Goal: Task Accomplishment & Management: Complete application form

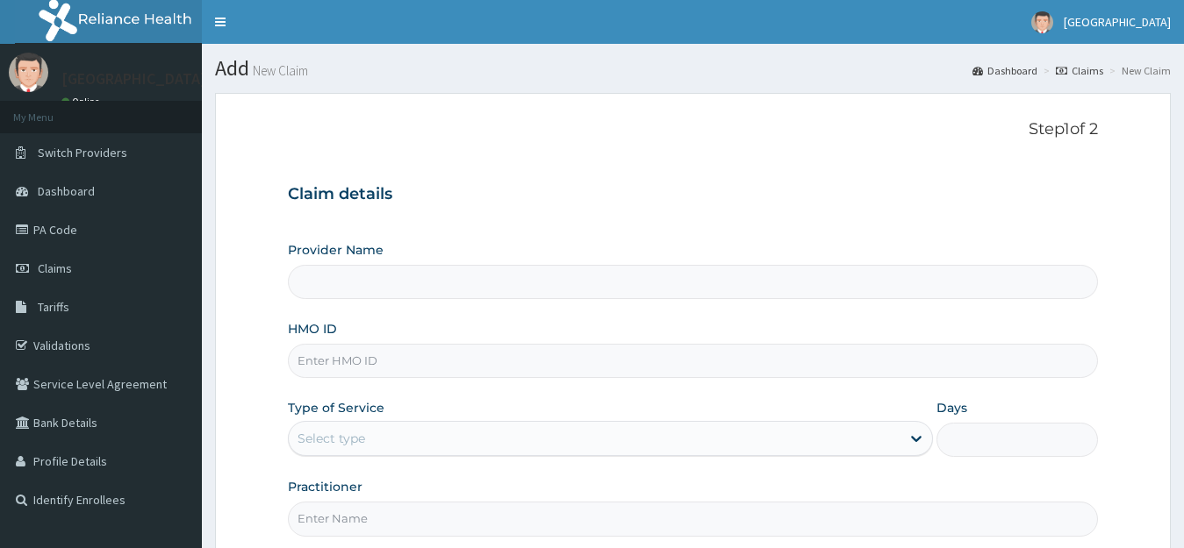
type input "[GEOGRAPHIC_DATA]"
click at [398, 368] on input "HMO ID" at bounding box center [693, 361] width 811 height 34
type input "TZA/10030/A"
click at [387, 438] on div "Select type" at bounding box center [595, 439] width 612 height 28
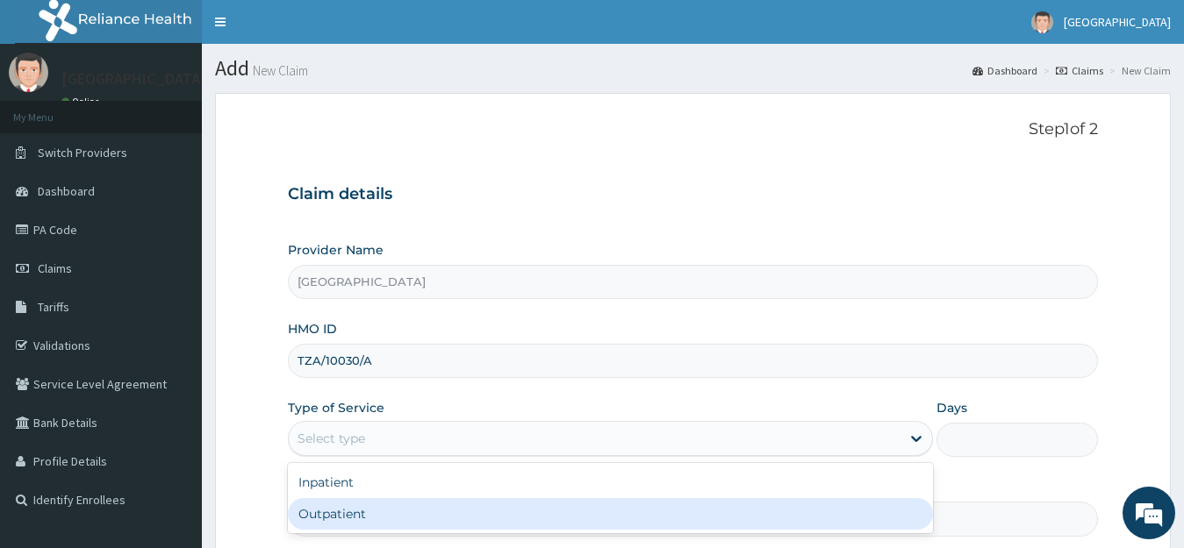
click at [356, 518] on div "Outpatient" at bounding box center [611, 514] width 646 height 32
type input "1"
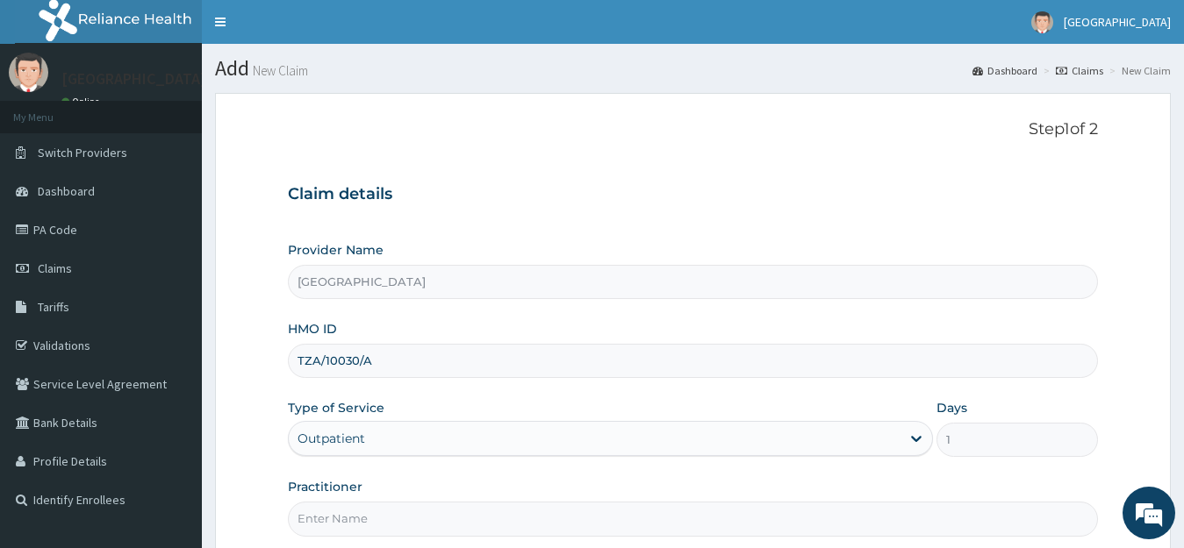
click at [384, 528] on input "Practitioner" at bounding box center [693, 519] width 811 height 34
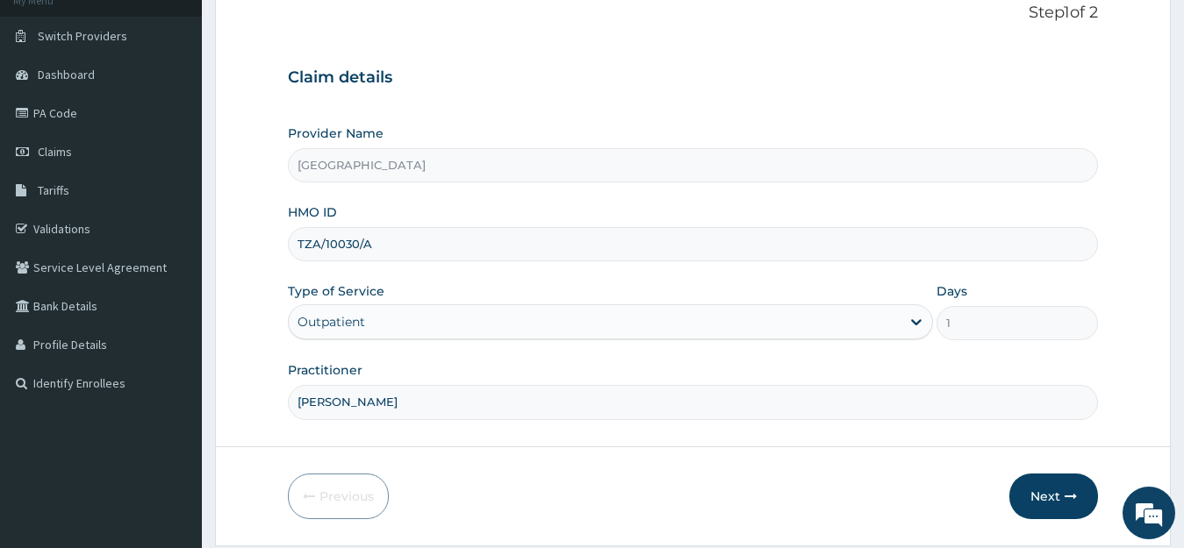
scroll to position [173, 0]
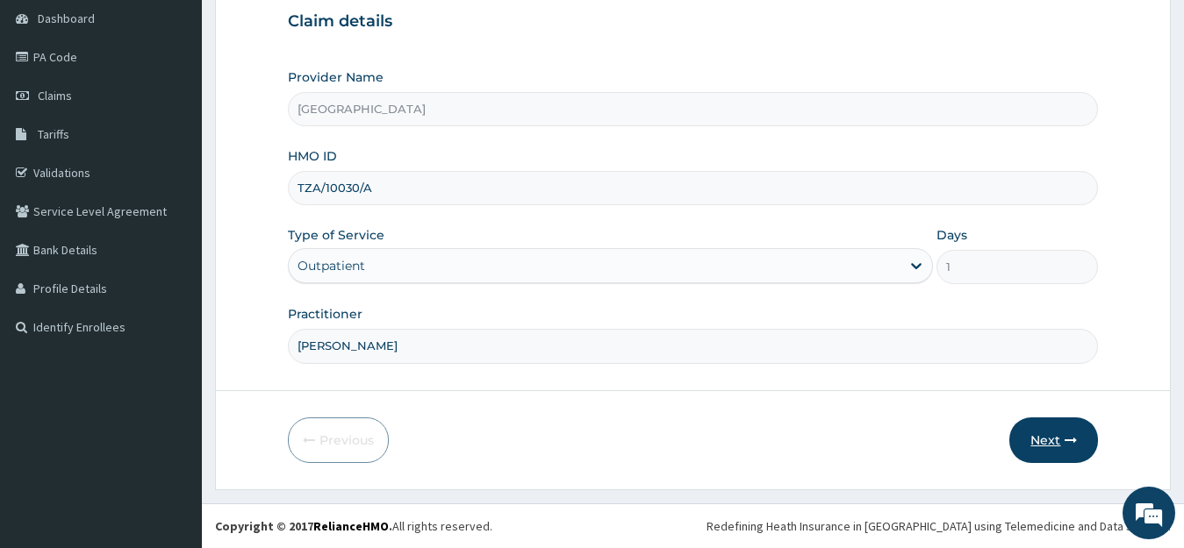
type input "DR EYO"
click at [1059, 440] on button "Next" at bounding box center [1053, 441] width 89 height 46
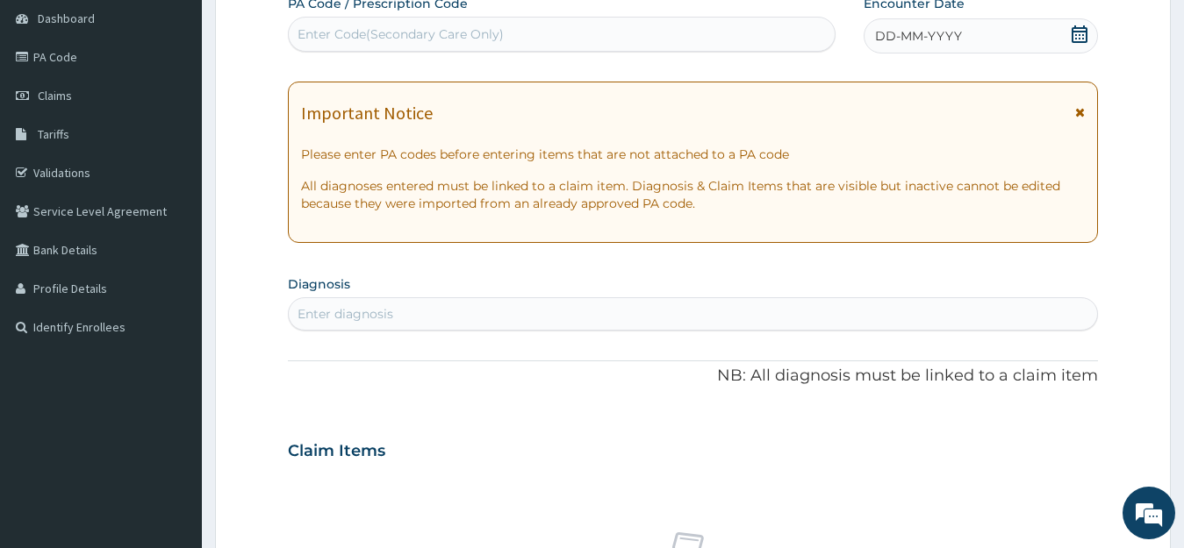
click at [676, 26] on div "Enter Code(Secondary Care Only)" at bounding box center [562, 34] width 546 height 28
type input "PA/BB0965"
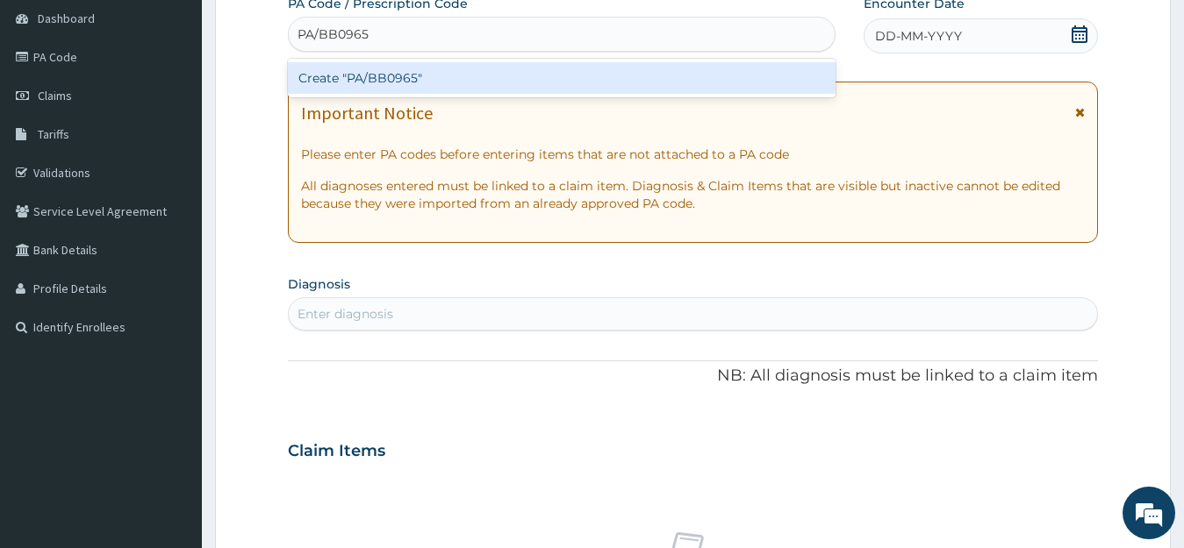
click at [500, 79] on div "Create "PA/BB0965"" at bounding box center [561, 78] width 547 height 32
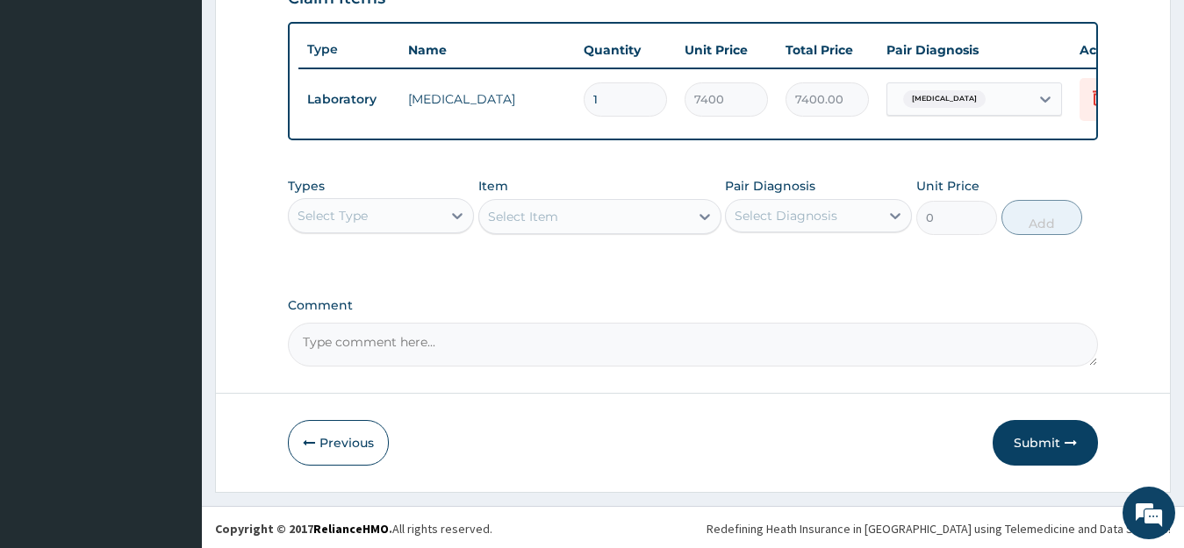
scroll to position [648, 0]
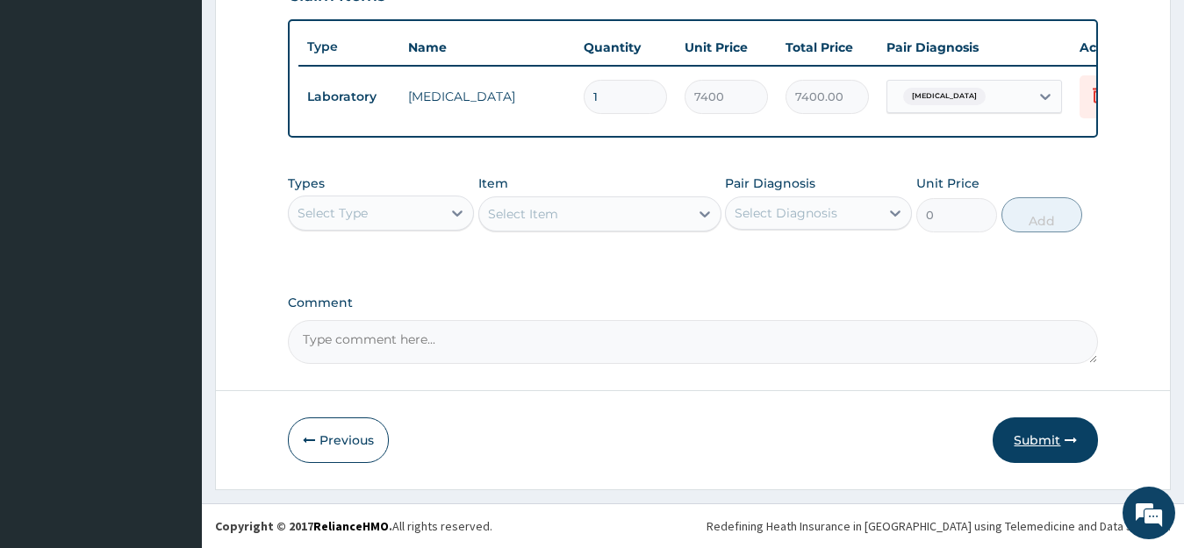
click at [1056, 438] on button "Submit" at bounding box center [1044, 441] width 105 height 46
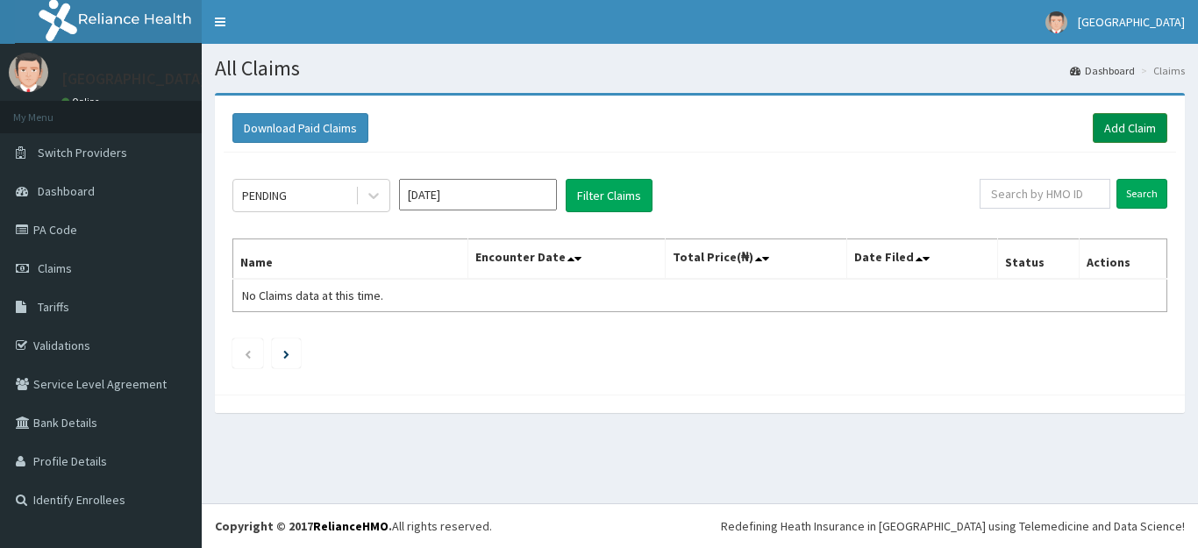
click at [1123, 128] on link "Add Claim" at bounding box center [1130, 128] width 75 height 30
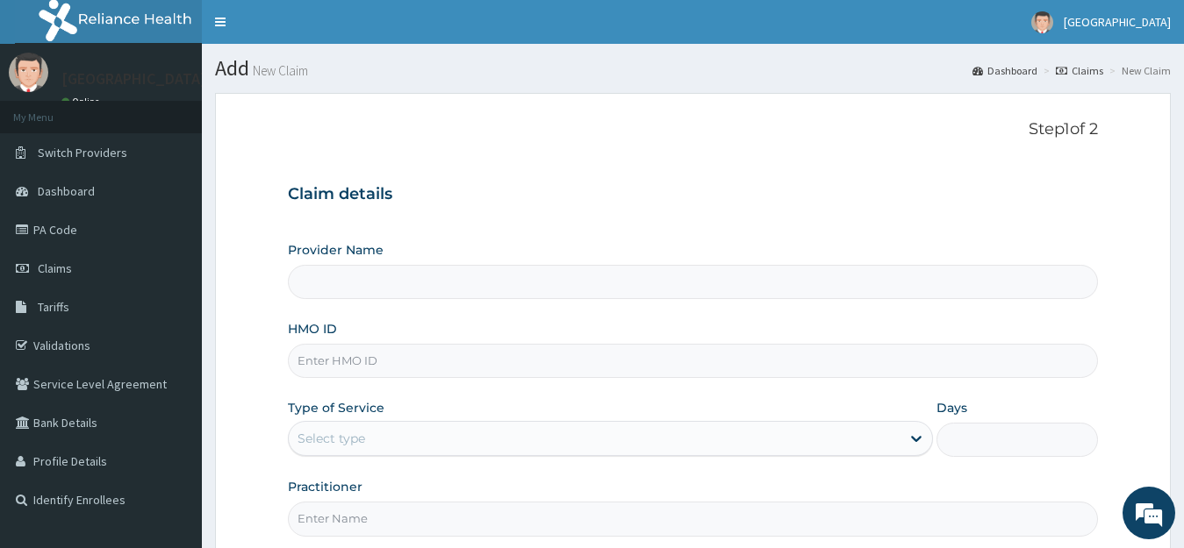
click at [352, 368] on input "HMO ID" at bounding box center [693, 361] width 811 height 34
type input "[GEOGRAPHIC_DATA]"
type input "TZA/10030/A"
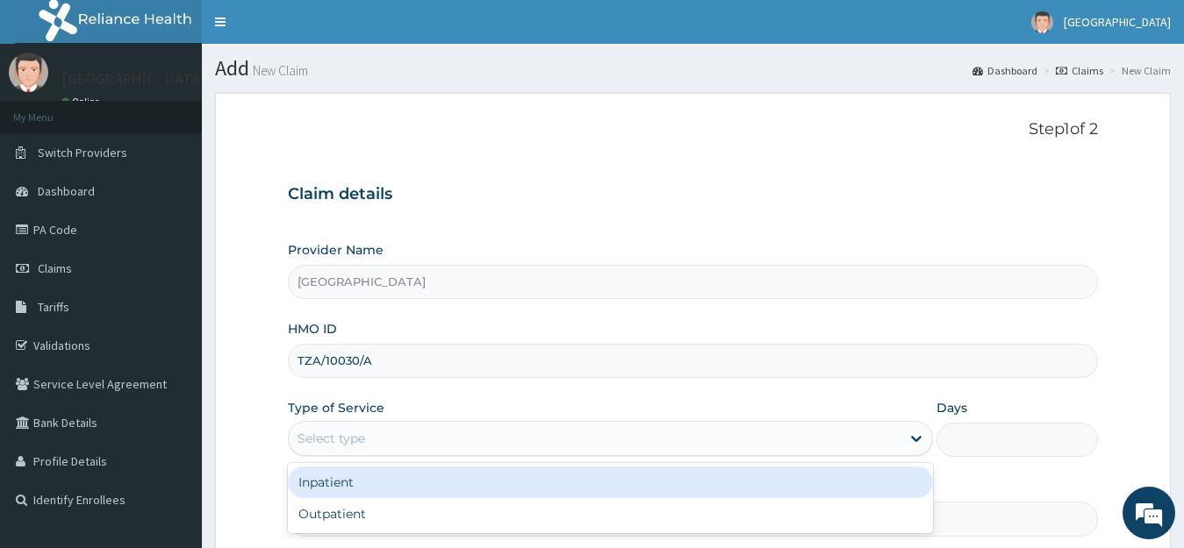
click at [373, 436] on div "Select type" at bounding box center [595, 439] width 612 height 28
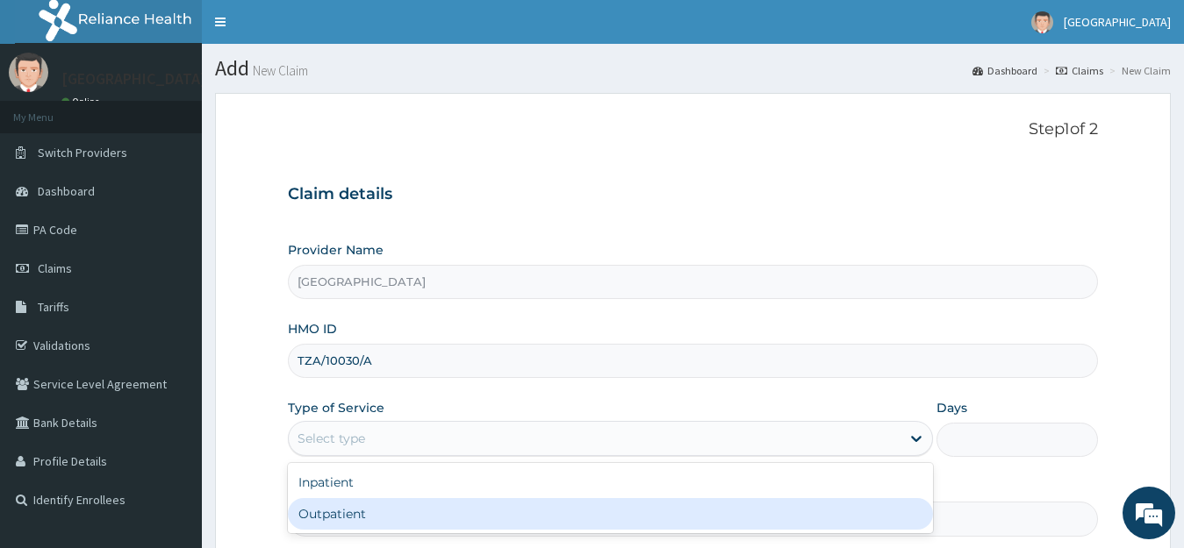
click at [355, 505] on div "Outpatient" at bounding box center [611, 514] width 646 height 32
type input "1"
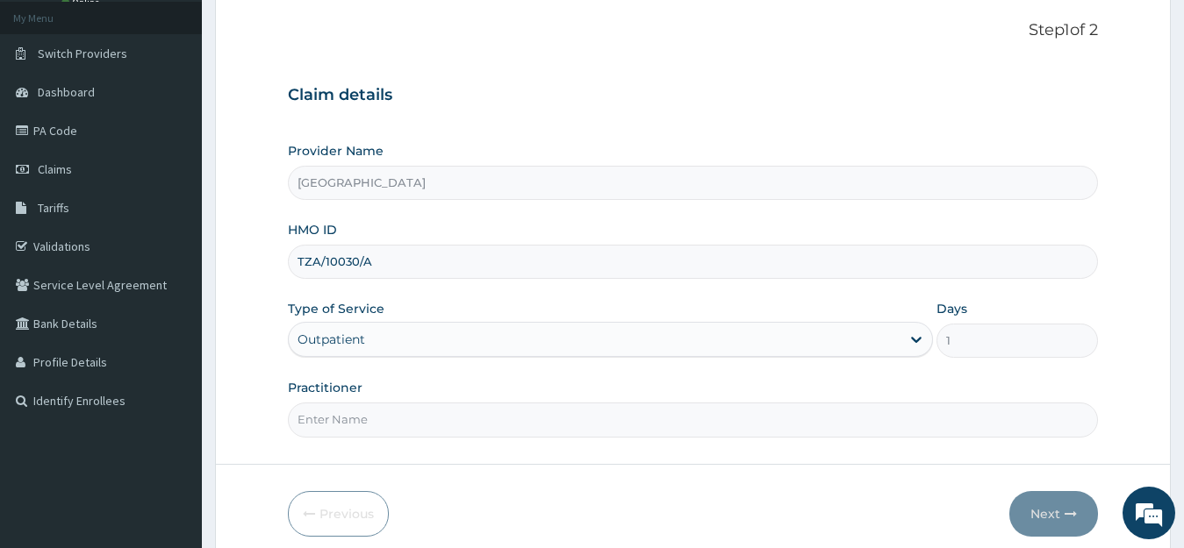
scroll to position [140, 0]
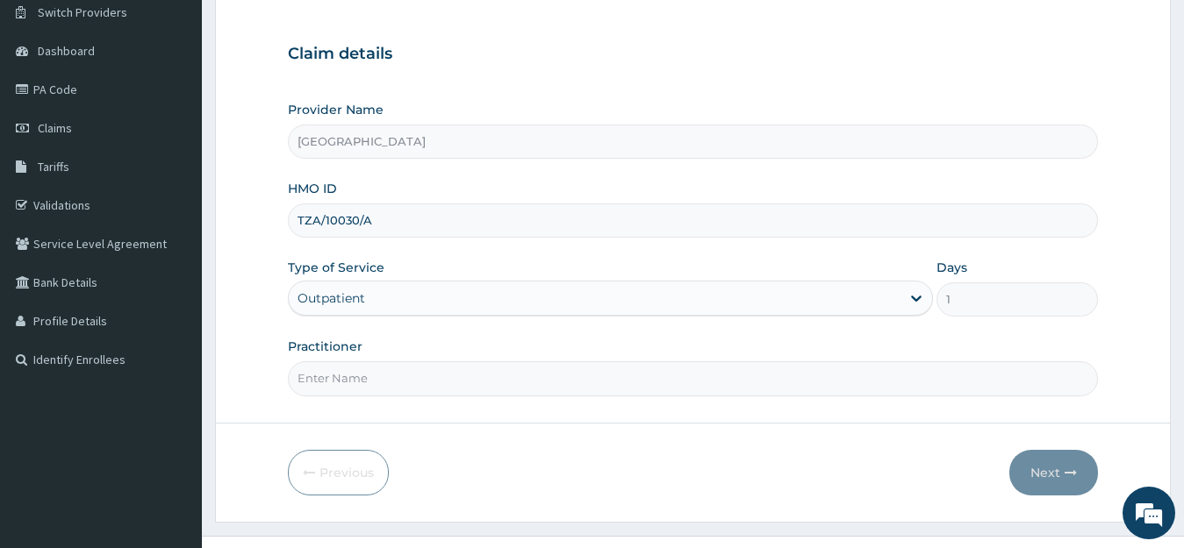
click at [432, 381] on input "Practitioner" at bounding box center [693, 378] width 811 height 34
type input "DR EYO"
click at [1055, 470] on button "Next" at bounding box center [1053, 473] width 89 height 46
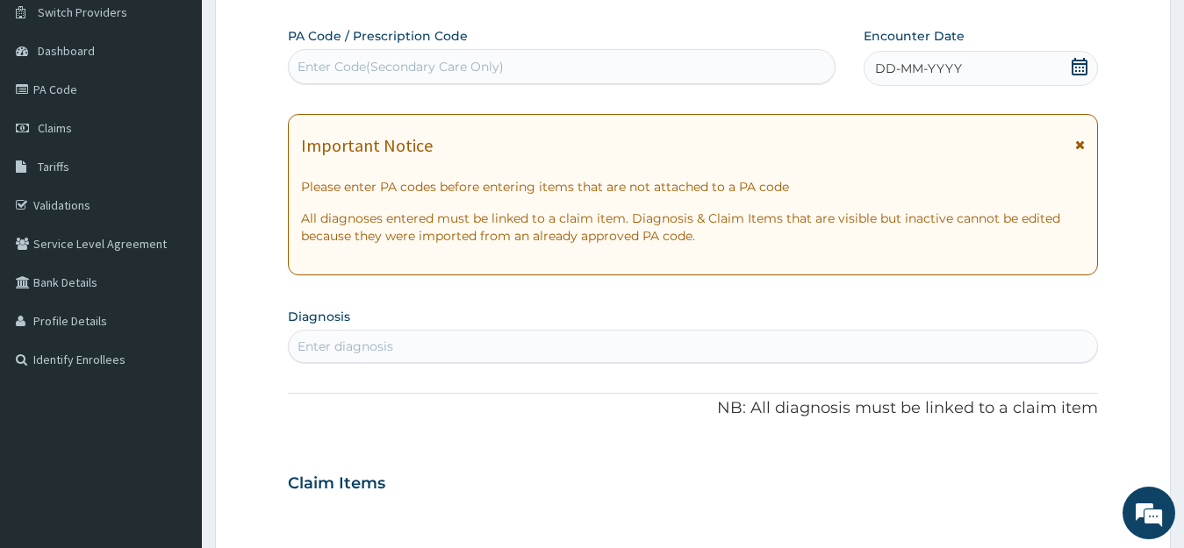
click at [430, 67] on div "Enter Code(Secondary Care Only)" at bounding box center [400, 67] width 206 height 18
type input "PA/B"
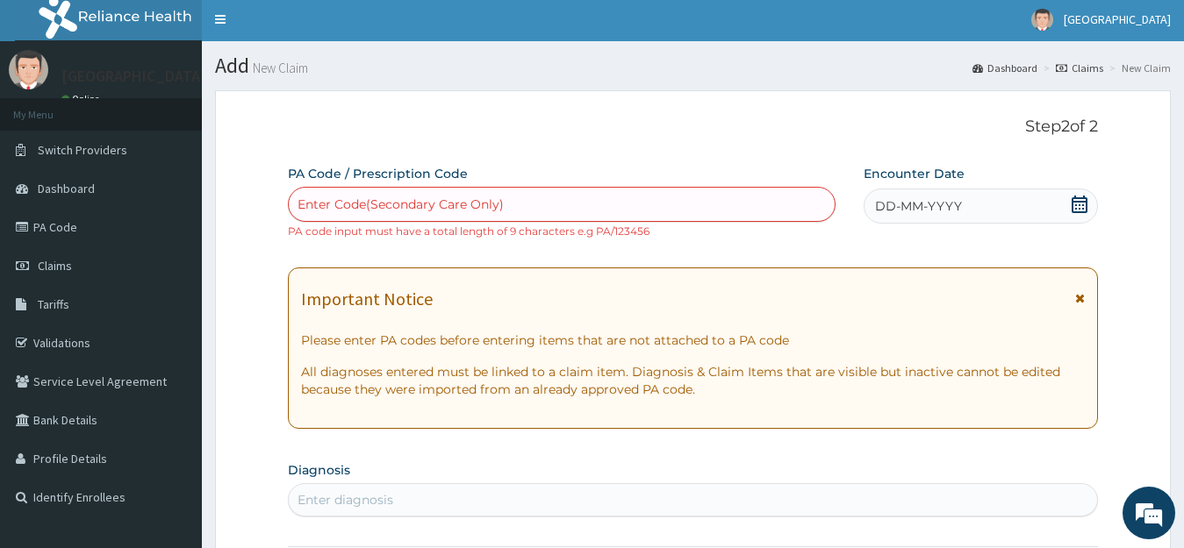
scroll to position [0, 0]
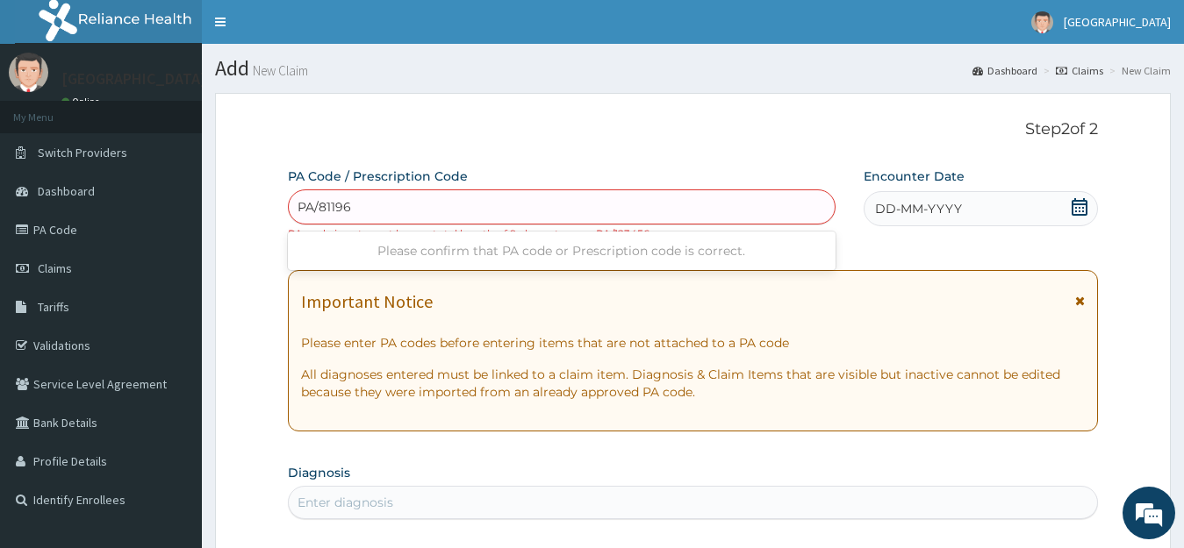
type input "PA/811968"
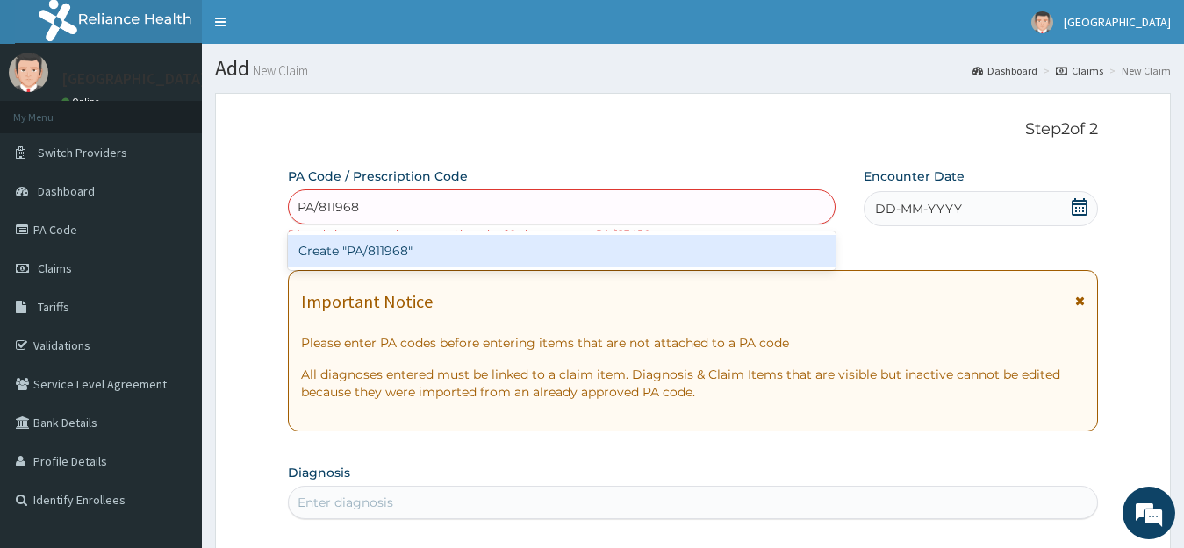
click at [386, 250] on div "Create "PA/811968"" at bounding box center [561, 251] width 547 height 32
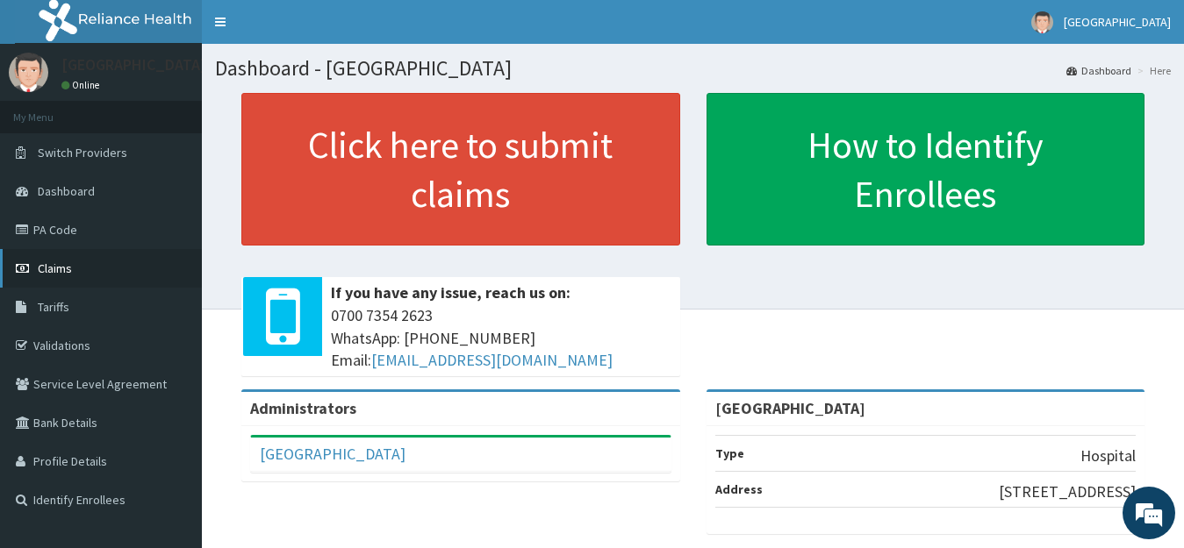
click at [51, 272] on span "Claims" at bounding box center [55, 269] width 34 height 16
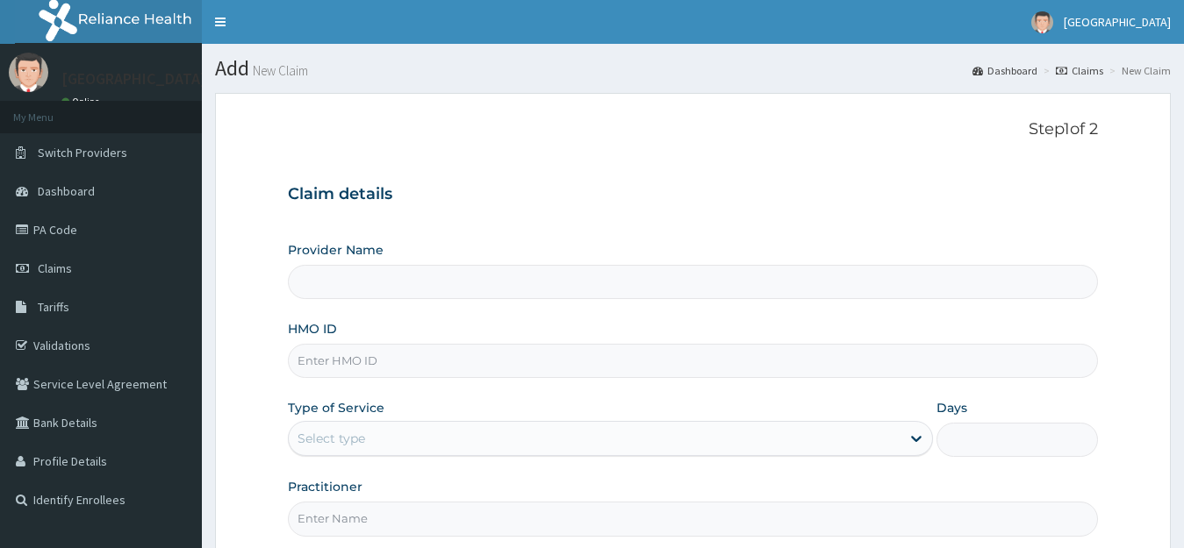
click at [337, 366] on input "HMO ID" at bounding box center [693, 361] width 811 height 34
type input "[GEOGRAPHIC_DATA]"
type input "TZA/10030/A"
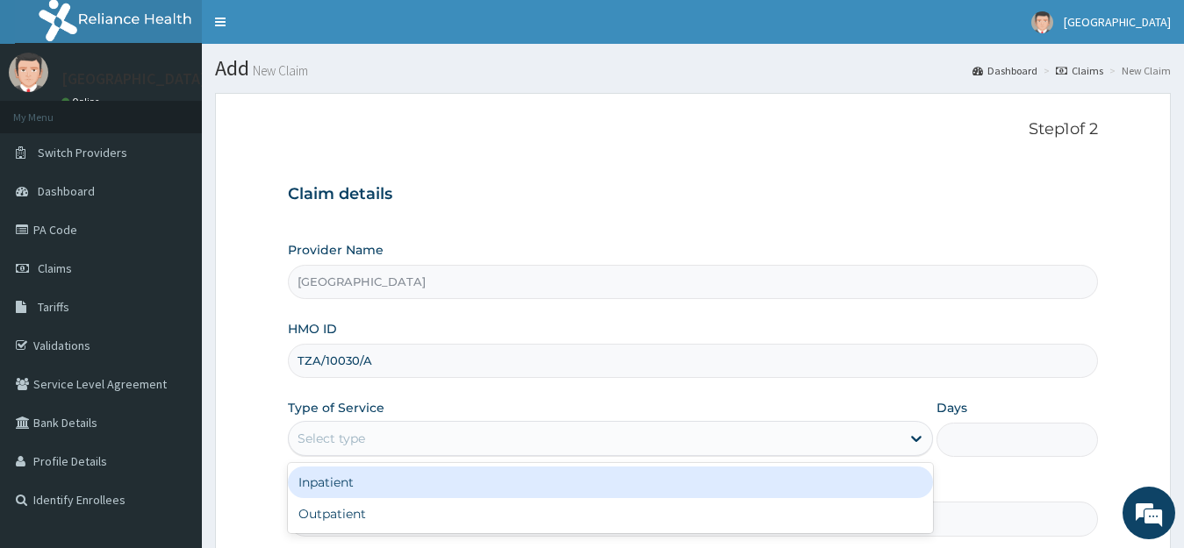
click at [384, 440] on div "Select type" at bounding box center [595, 439] width 612 height 28
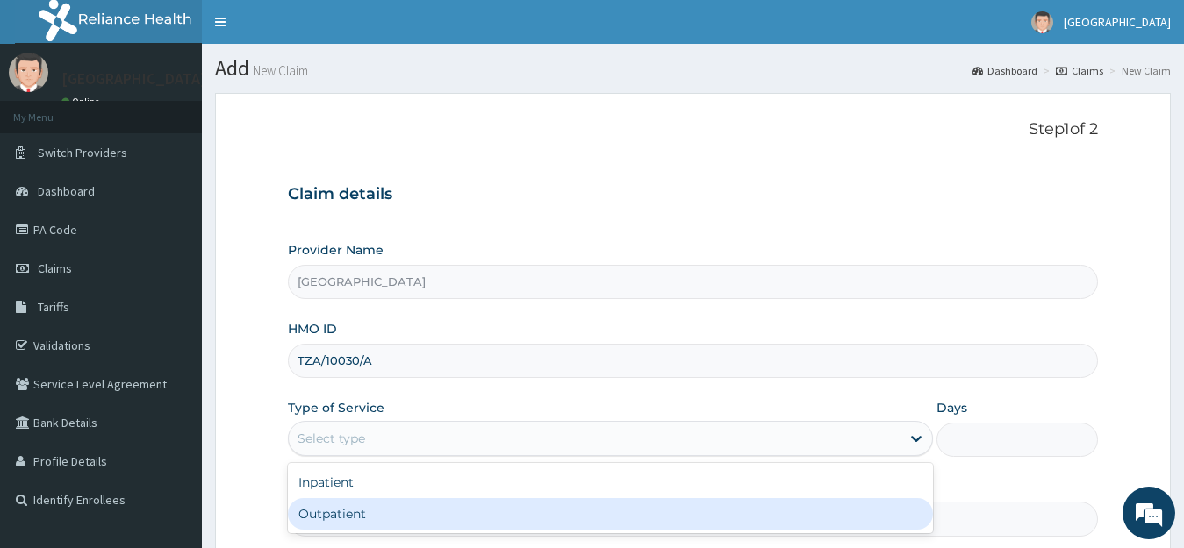
click at [356, 516] on div "Outpatient" at bounding box center [611, 514] width 646 height 32
type input "1"
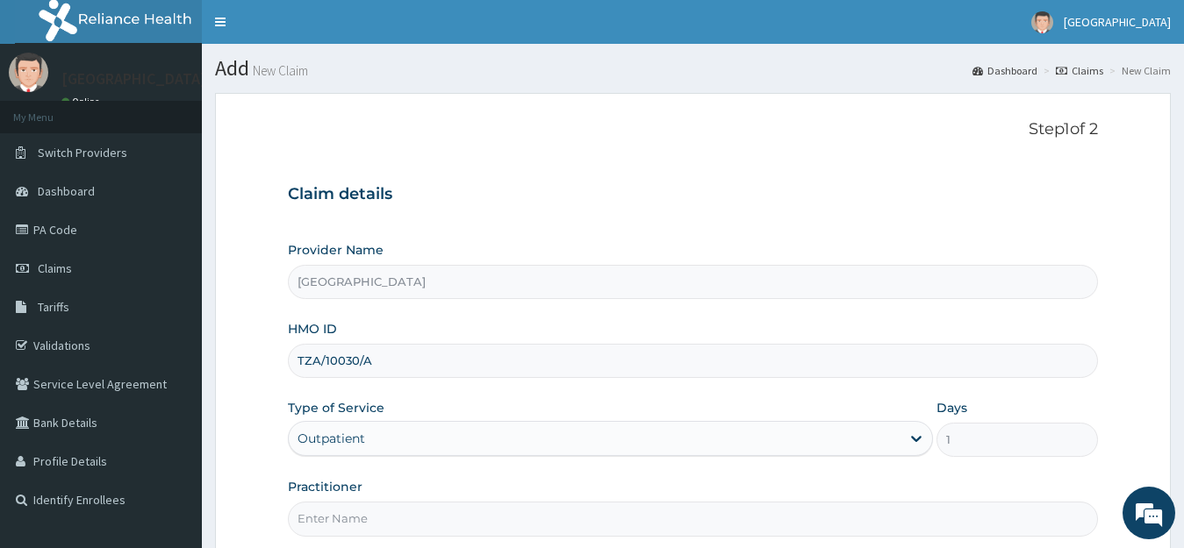
click at [367, 523] on input "Practitioner" at bounding box center [693, 519] width 811 height 34
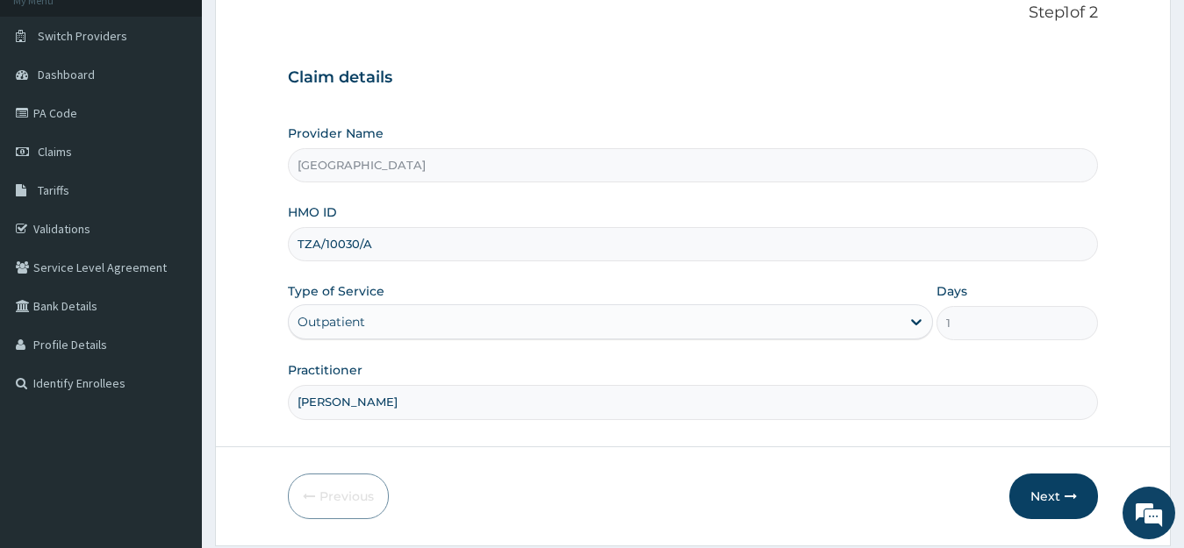
scroll to position [173, 0]
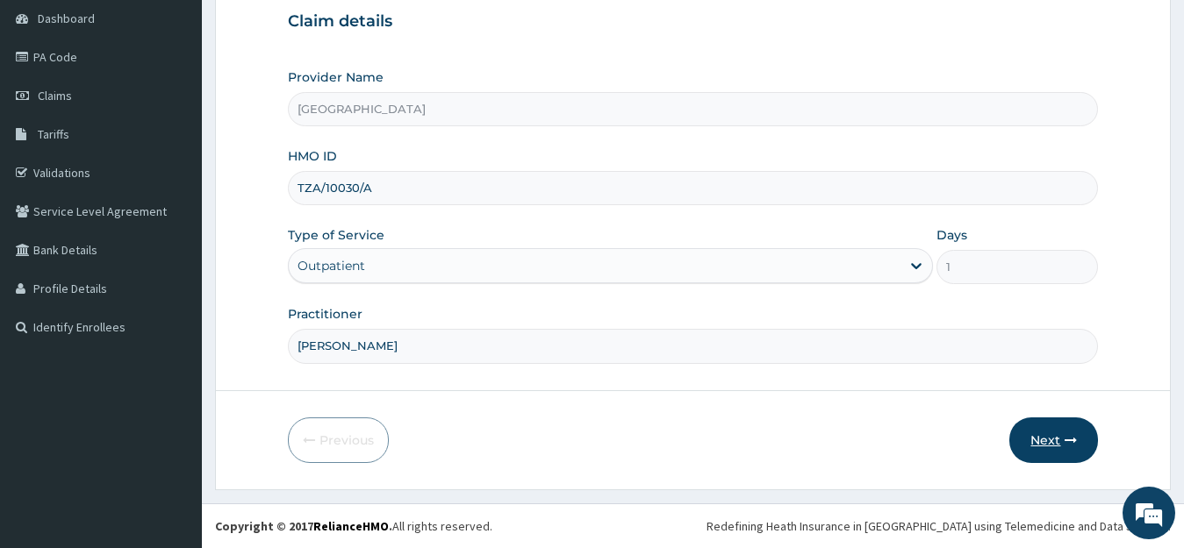
type input "DR EYO"
click at [1051, 443] on button "Next" at bounding box center [1053, 441] width 89 height 46
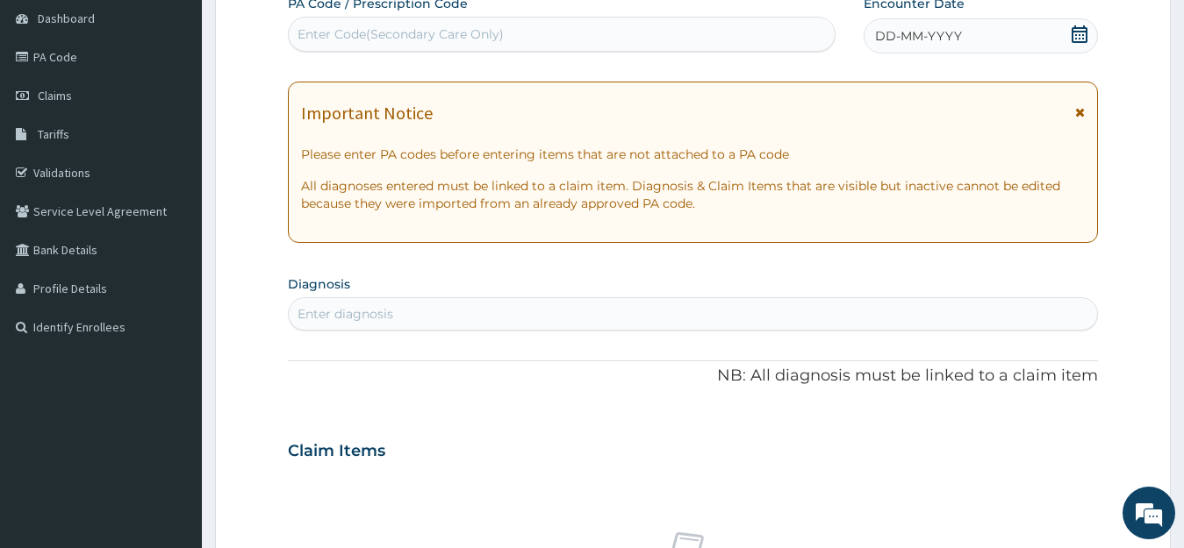
click at [591, 35] on div "Enter Code(Secondary Care Only)" at bounding box center [562, 34] width 546 height 28
type input "PA/811968"
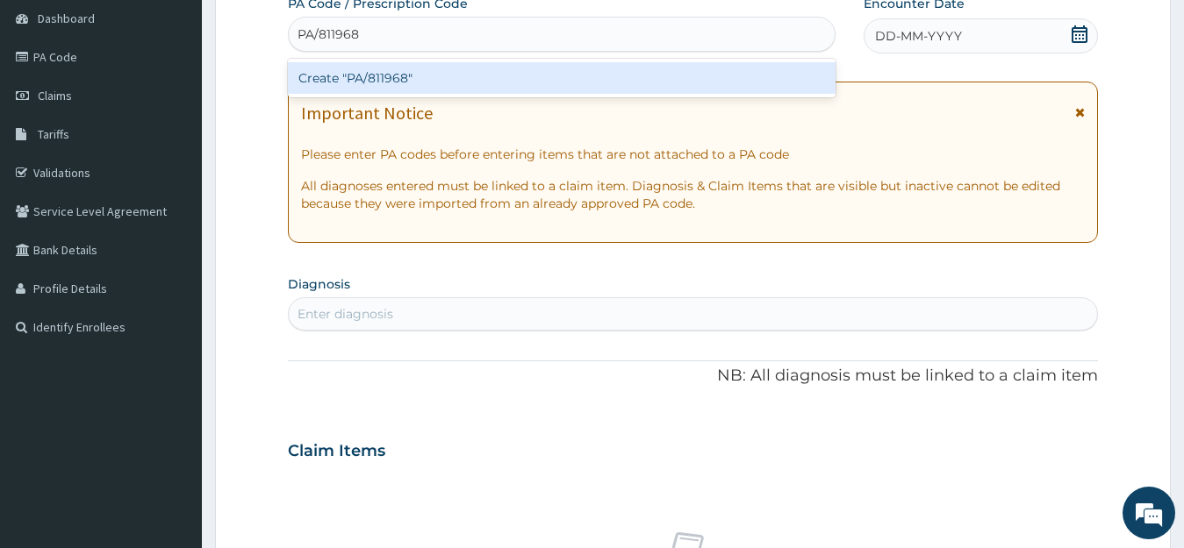
click at [380, 79] on div "Create "PA/811968"" at bounding box center [561, 78] width 547 height 32
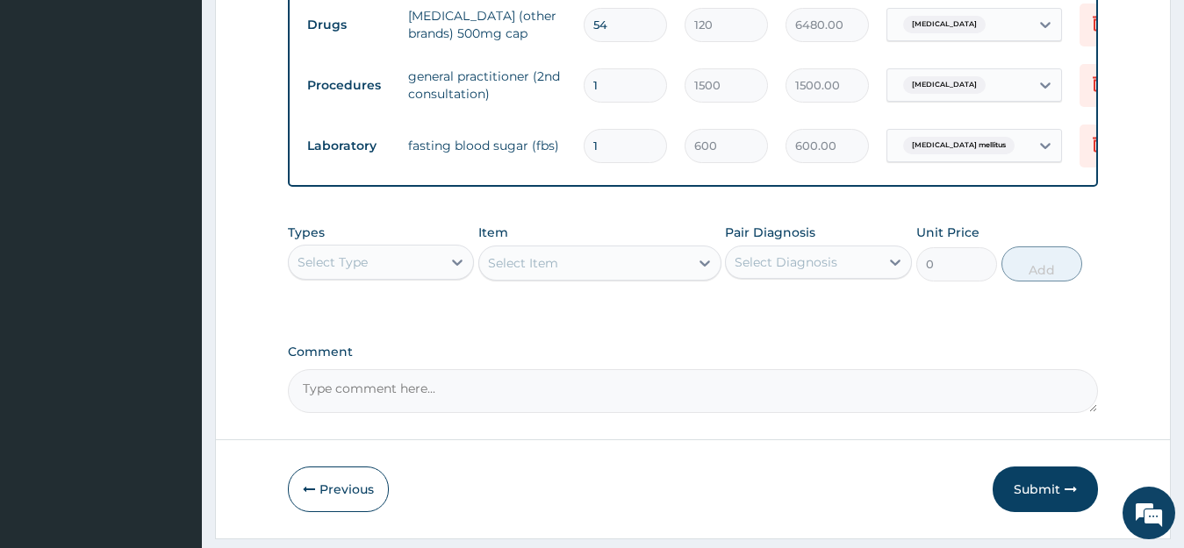
scroll to position [890, 0]
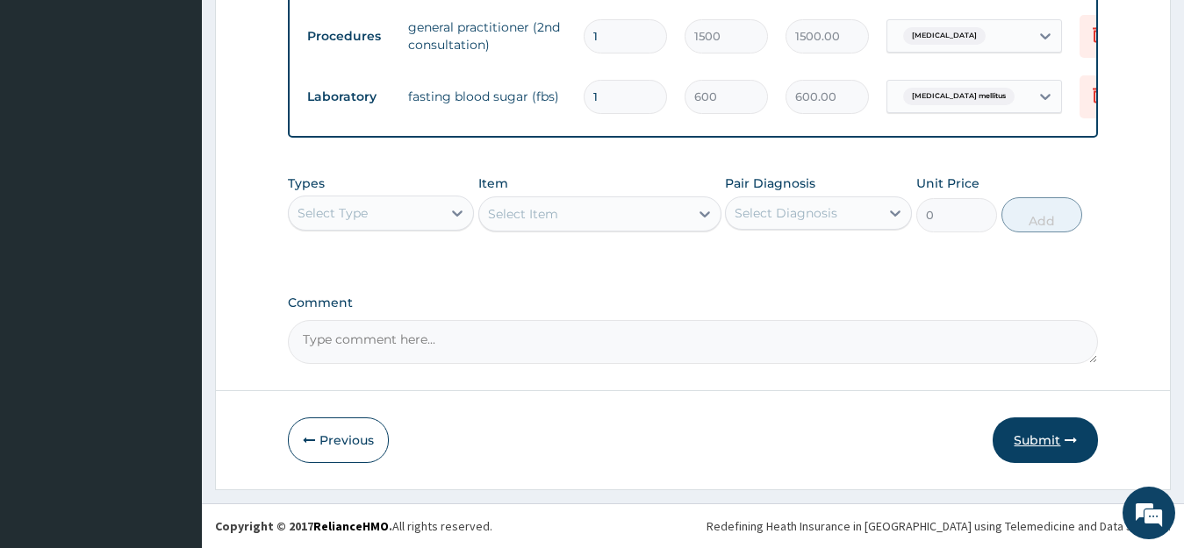
click at [1036, 442] on button "Submit" at bounding box center [1044, 441] width 105 height 46
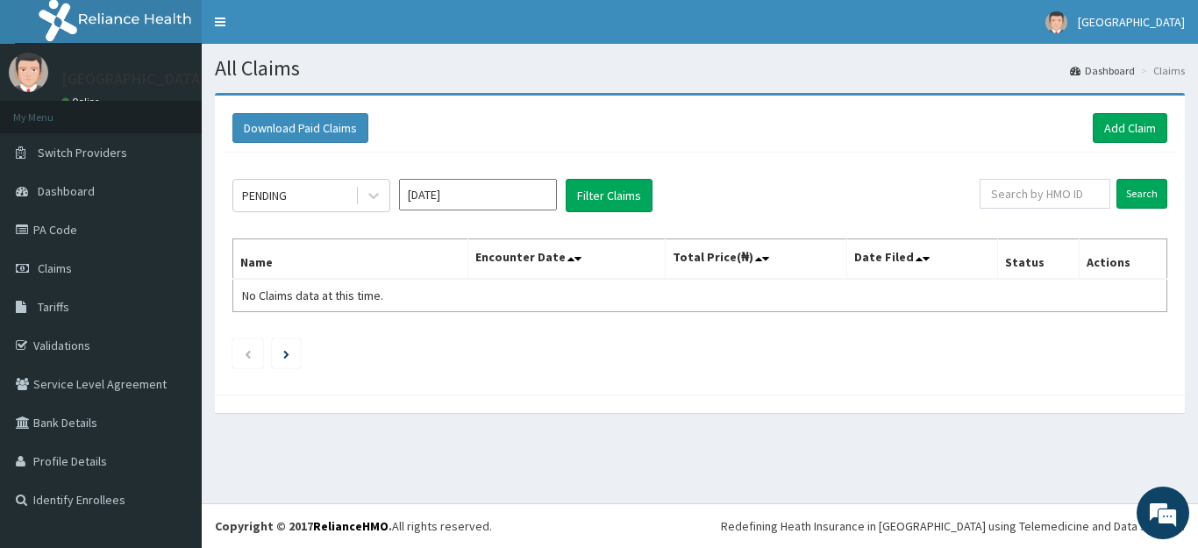
click at [1036, 442] on section "Download Paid Claims Add Claim × Note you can only download claims within a max…" at bounding box center [700, 262] width 997 height 364
